Goal: Use online tool/utility

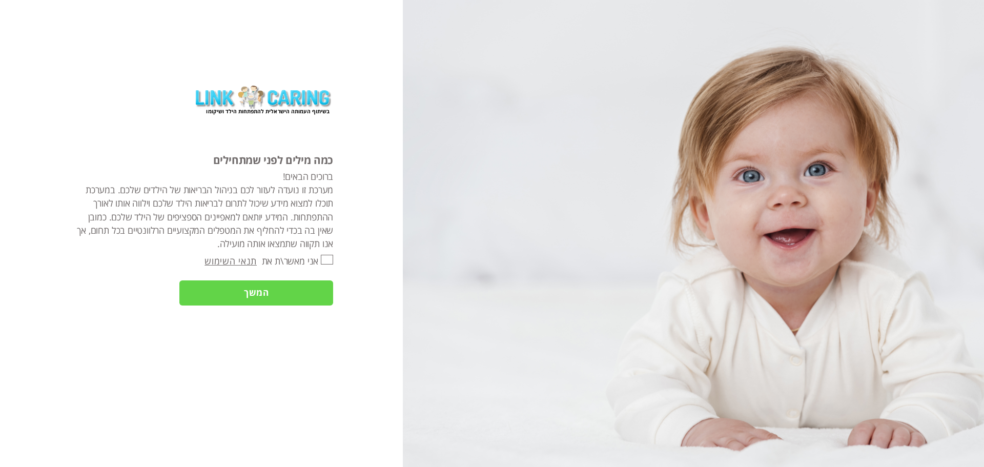
click at [327, 260] on input "אני מאשר\ת את" at bounding box center [327, 260] width 12 height 10
checkbox input "true"
click at [304, 291] on input "המשך" at bounding box center [256, 292] width 154 height 25
type input "כן"
type input "עוד לא"
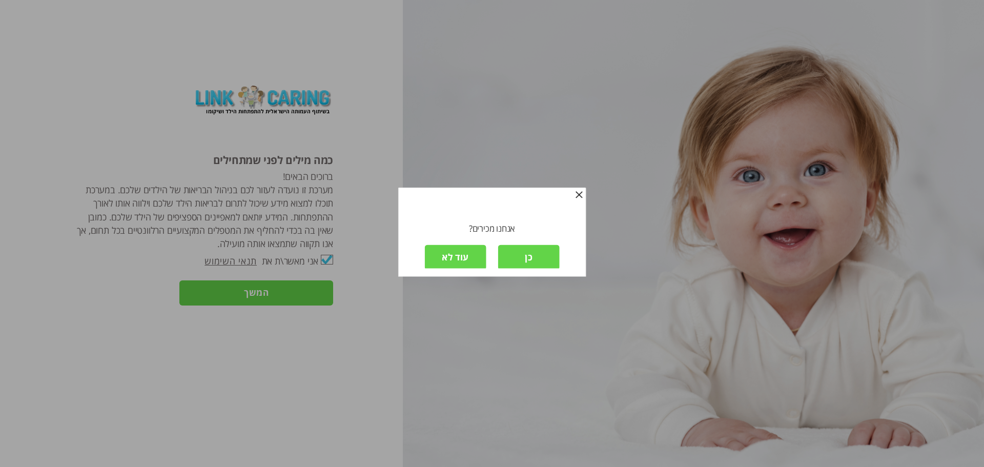
scroll to position [2, 0]
click at [449, 260] on input "עוד לא" at bounding box center [456, 256] width 62 height 25
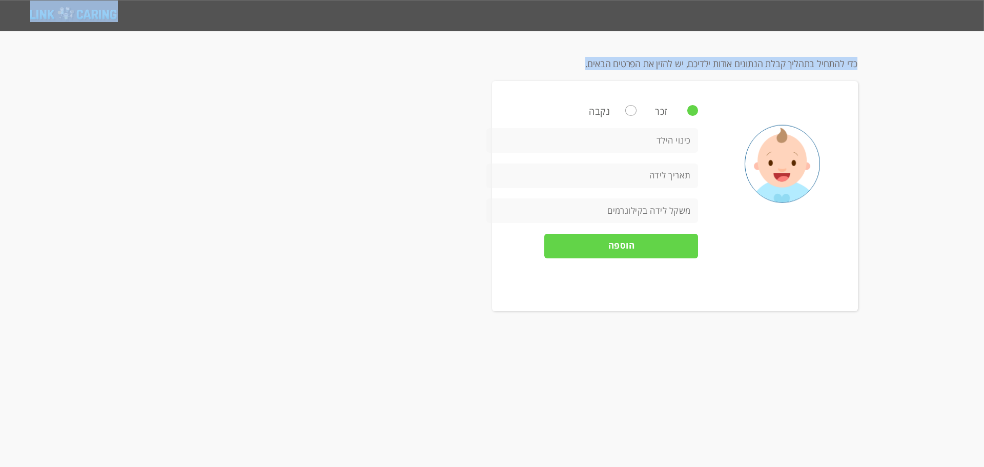
drag, startPoint x: 556, startPoint y: 283, endPoint x: 551, endPoint y: 369, distance: 85.8
click at [551, 31] on html "מחשבון מבוסס הסולם ההתפתחותי הישראלי מעקב דיגיטלי אישי שאלונים התראות דברו איתנ…" at bounding box center [492, 15] width 984 height 31
click at [916, 31] on html "מחשבון מבוסס הסולם ההתפתחותי הישראלי מעקב דיגיטלי אישי שאלונים התראות דברו איתנ…" at bounding box center [492, 15] width 984 height 31
